Goal: Information Seeking & Learning: Find specific fact

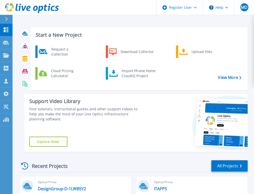
scroll to position [224, 0]
drag, startPoint x: 51, startPoint y: 27, endPoint x: 44, endPoint y: 30, distance: 7.5
click at [51, 26] on div "Start a New Project Request a Collection Download Collector Upload Files Cloud …" at bounding box center [133, 89] width 229 height 132
click at [5, 50] on link "Projects Projects" at bounding box center [6, 55] width 13 height 13
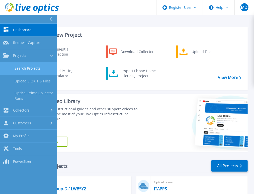
click at [17, 69] on link "Search Projects" at bounding box center [28, 68] width 57 height 13
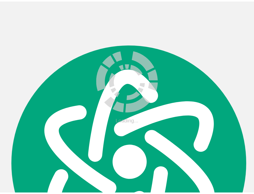
scroll to position [224, 0]
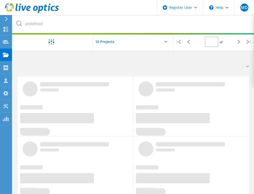
type input "1"
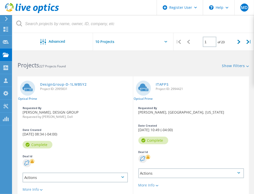
type textarea "t"
click at [34, 60] on div "Projects 227 Projects Found" at bounding box center [73, 60] width 121 height 13
click at [63, 56] on div "Projects 227 Projects Found" at bounding box center [73, 60] width 121 height 13
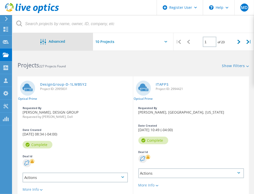
click at [62, 43] on span "Advanced" at bounding box center [57, 42] width 17 height 4
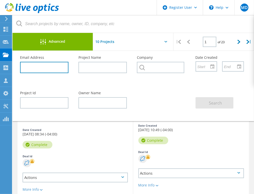
click at [63, 64] on input "text" at bounding box center [44, 67] width 48 height 11
paste input "[EMAIL_ADDRESS][DOMAIN_NAME]"
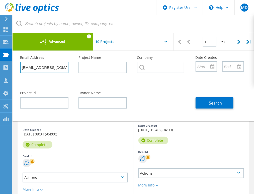
scroll to position [0, 2]
type input "[EMAIL_ADDRESS][DOMAIN_NAME]"
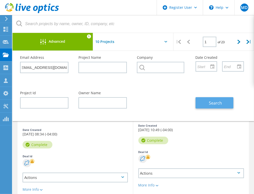
click at [220, 100] on span "Search" at bounding box center [215, 103] width 13 height 6
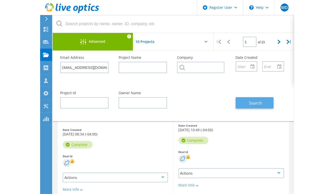
scroll to position [0, 0]
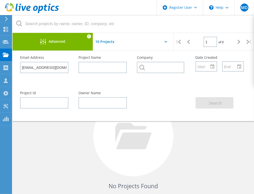
click at [79, 44] on div "Advanced" at bounding box center [53, 42] width 81 height 6
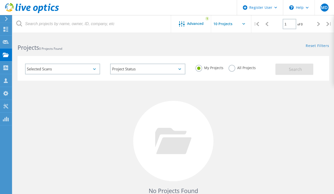
click at [230, 65] on label "All Projects" at bounding box center [242, 67] width 27 height 5
click at [0, 0] on input "All Projects" at bounding box center [0, 0] width 0 height 0
click at [258, 63] on div "Search" at bounding box center [301, 66] width 51 height 16
click at [258, 65] on button "Search" at bounding box center [295, 68] width 38 height 11
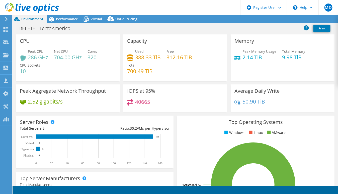
select select "USD"
click at [73, 23] on div "Performance" at bounding box center [64, 19] width 35 height 8
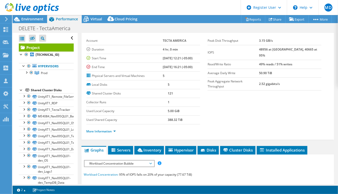
scroll to position [0, 0]
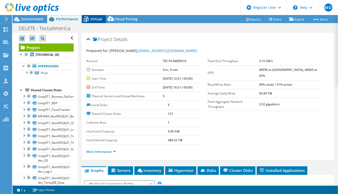
click at [94, 20] on span "Virtual" at bounding box center [97, 19] width 12 height 5
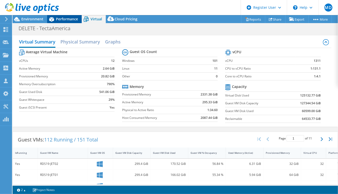
click at [70, 20] on span "Performance" at bounding box center [67, 19] width 22 height 5
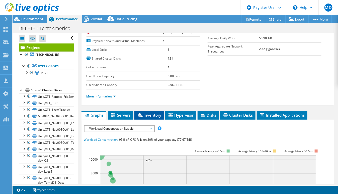
scroll to position [56, 0]
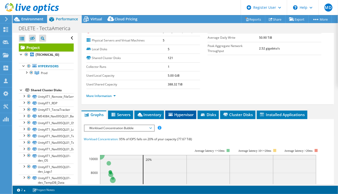
click at [178, 113] on span "Hypervisor" at bounding box center [181, 114] width 26 height 5
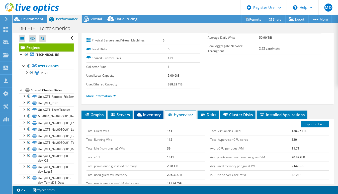
click at [156, 110] on li "Inventory" at bounding box center [149, 114] width 30 height 9
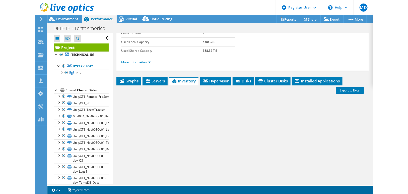
scroll to position [116, 0]
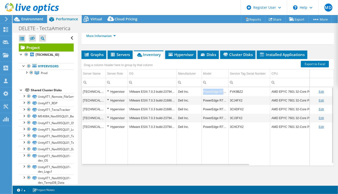
drag, startPoint x: 227, startPoint y: 91, endPoint x: 203, endPoint y: 93, distance: 24.2
type textarea "PowerEdge R7425"
click at [203, 93] on td "PowerEdge R7425" at bounding box center [215, 91] width 27 height 9
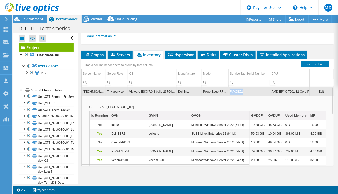
drag, startPoint x: 244, startPoint y: 91, endPoint x: 230, endPoint y: 91, distance: 13.8
click at [230, 91] on td "FVK9BZ2" at bounding box center [250, 91] width 42 height 9
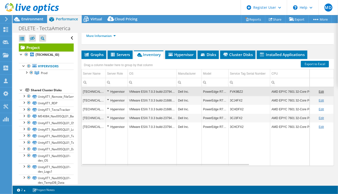
copy td "FVK9BZ2"
drag, startPoint x: 243, startPoint y: 92, endPoint x: 231, endPoint y: 92, distance: 12.3
click at [231, 92] on td "FVK9BZ2" at bounding box center [250, 91] width 42 height 9
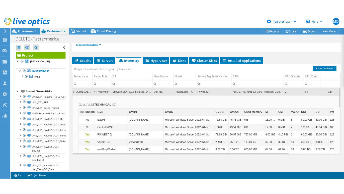
scroll to position [88, 0]
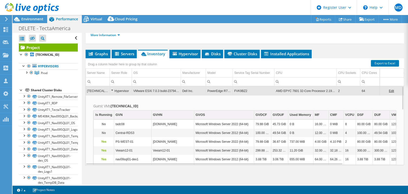
click at [117, 89] on div "Hypervisor" at bounding box center [120, 91] width 19 height 6
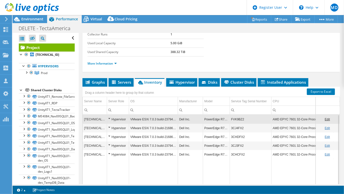
click at [224, 59] on ul "More Information" at bounding box center [212, 62] width 248 height 7
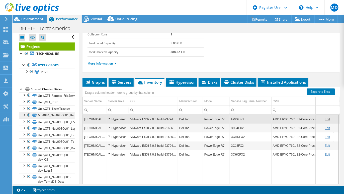
scroll to position [0, 0]
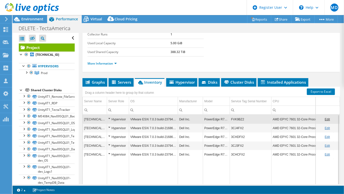
click at [186, 64] on ul "More Information" at bounding box center [212, 62] width 248 height 7
